Goal: Task Accomplishment & Management: Use online tool/utility

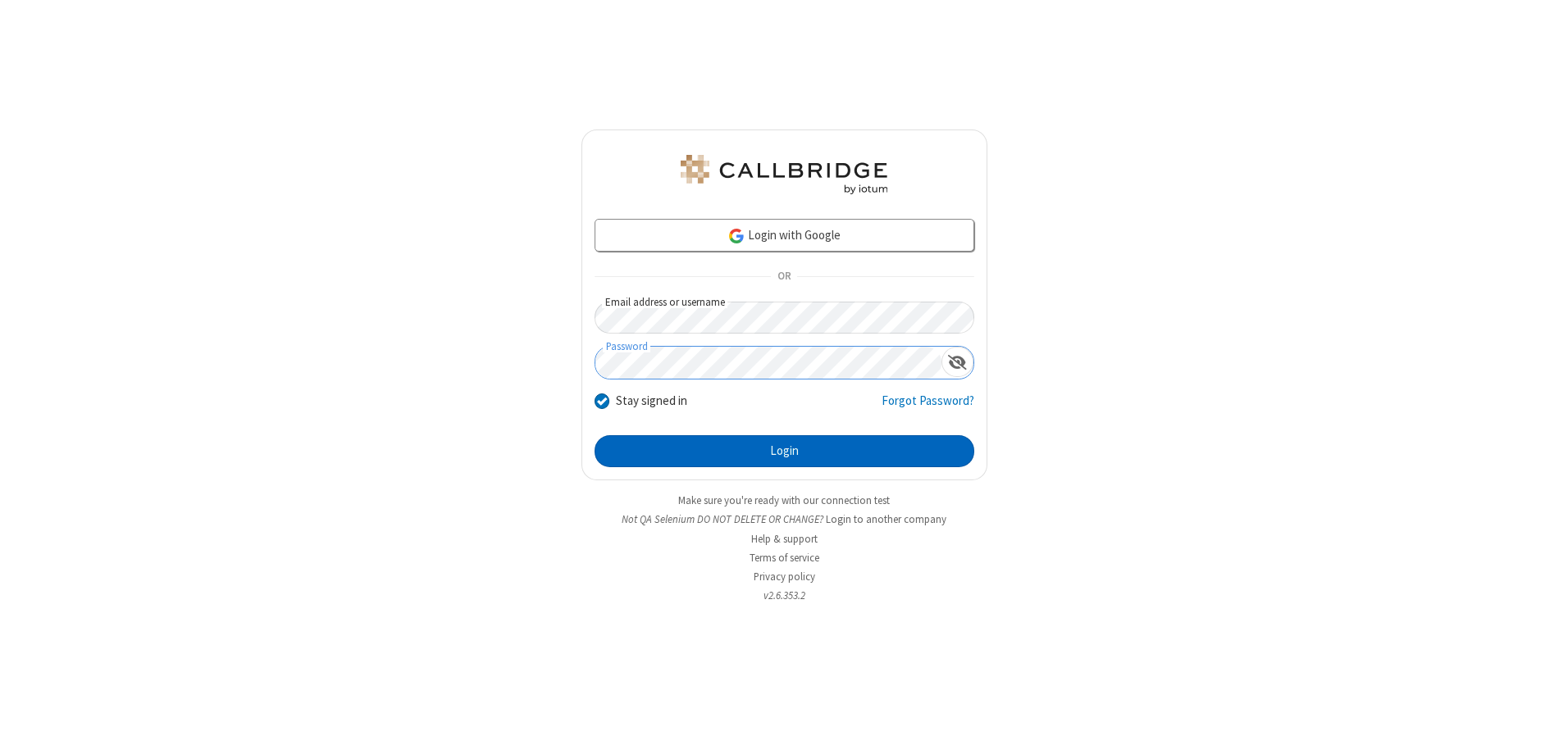
click at [784, 451] on button "Login" at bounding box center [784, 451] width 380 height 33
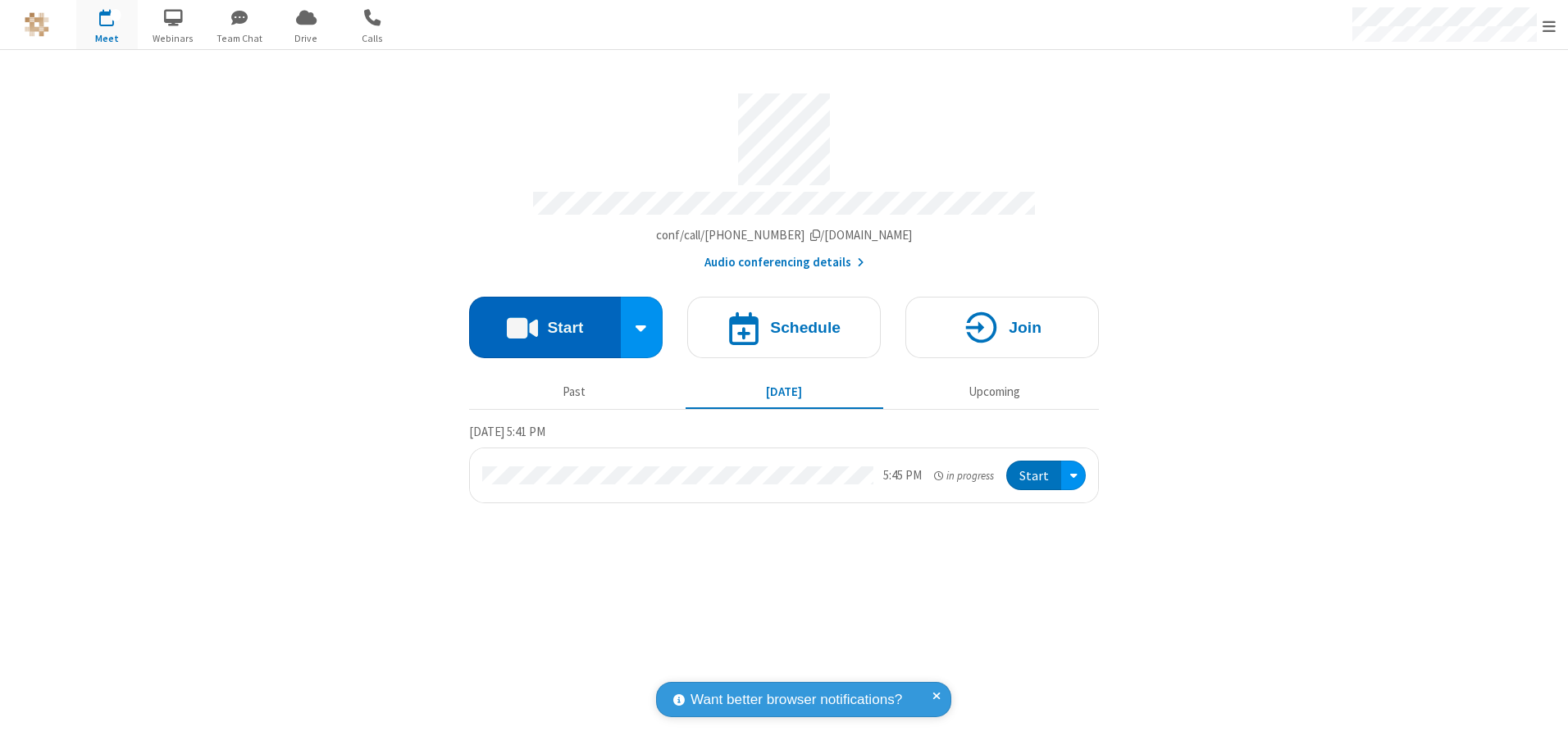
click at [545, 322] on button "Start" at bounding box center [545, 327] width 152 height 62
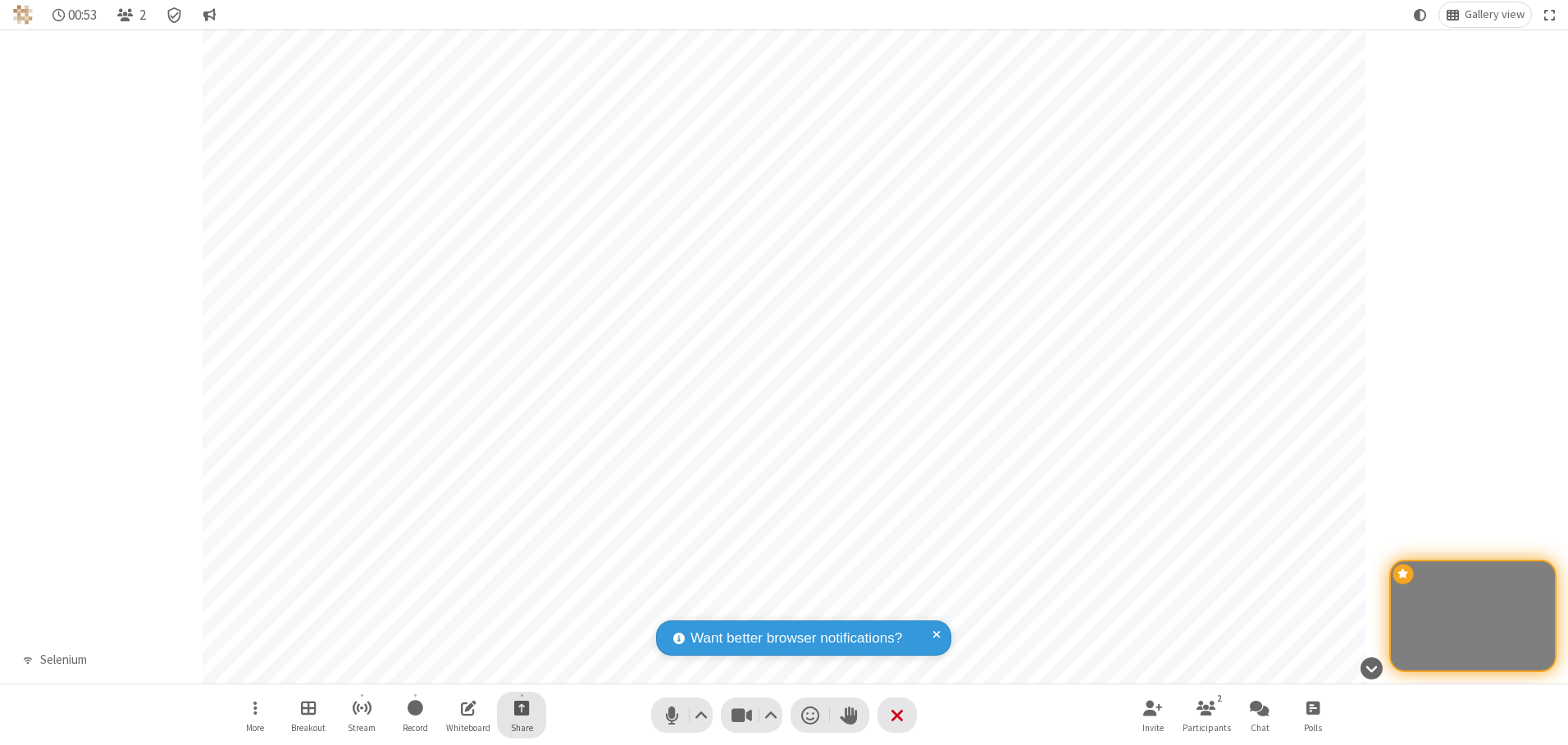
click at [521, 708] on span "Start sharing" at bounding box center [521, 708] width 16 height 21
click at [455, 668] on span "Share my screen" at bounding box center [455, 669] width 19 height 14
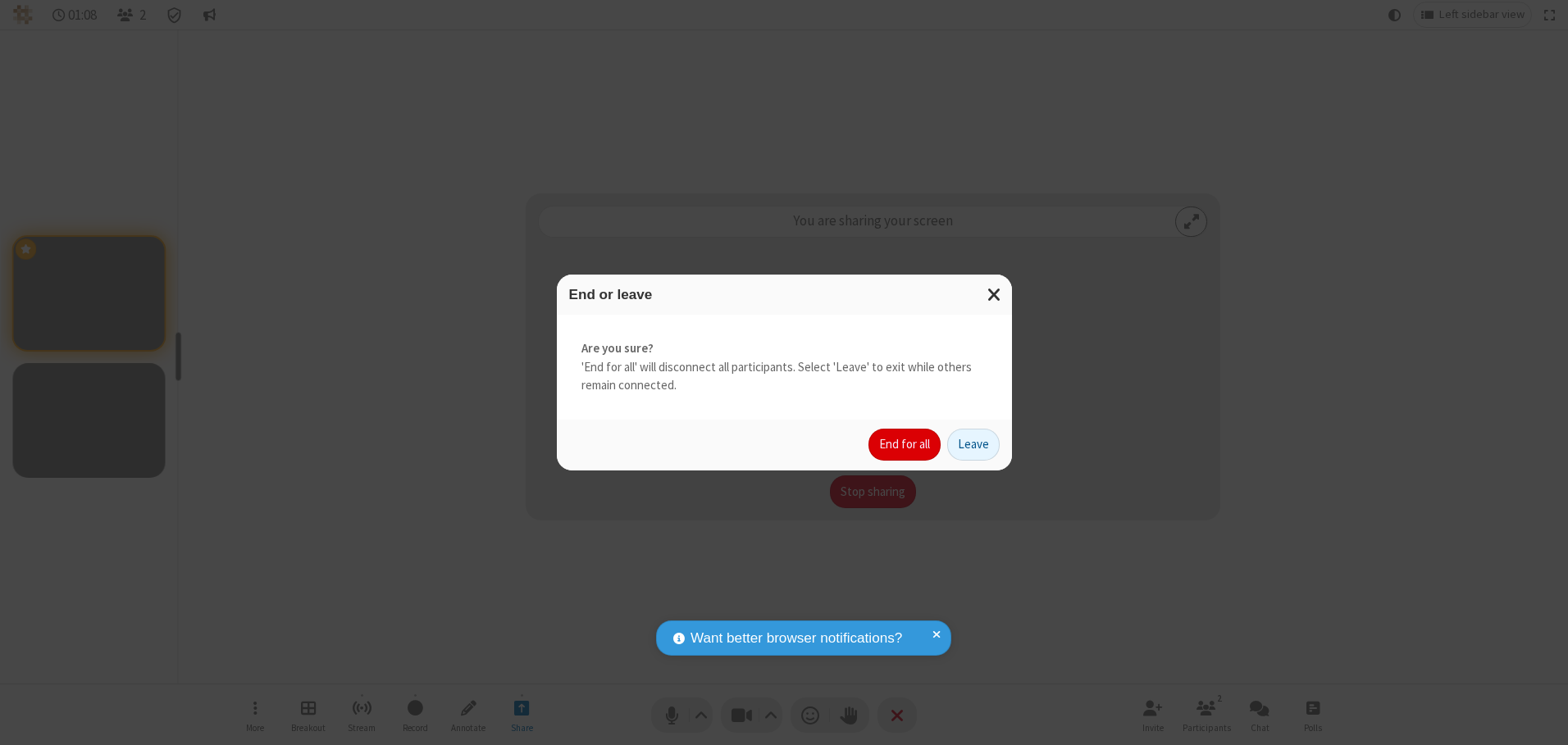
click at [906, 444] on button "End for all" at bounding box center [904, 445] width 72 height 33
